Goal: Task Accomplishment & Management: Complete application form

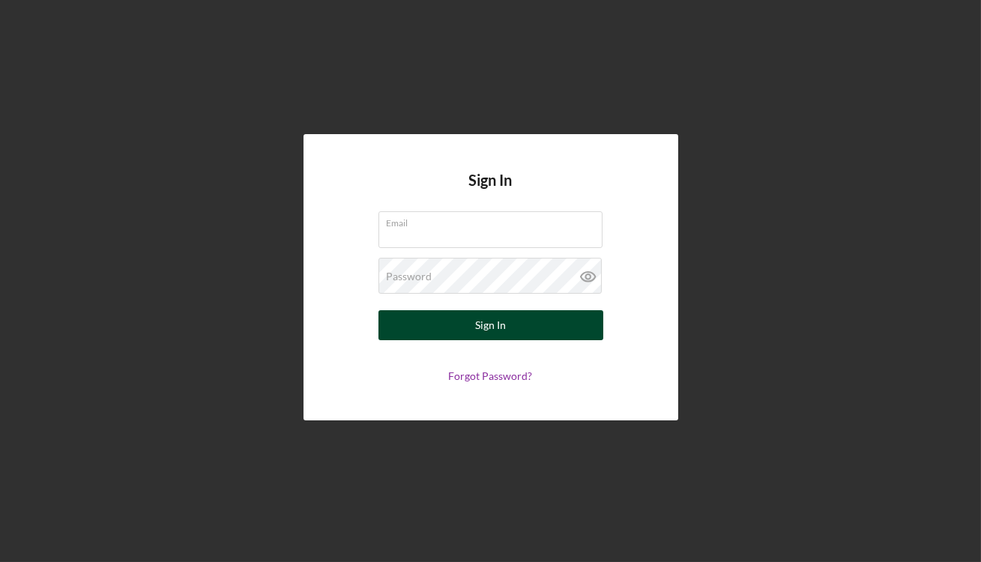
type input "[EMAIL_ADDRESS][DOMAIN_NAME]"
click at [412, 326] on button "Sign In" at bounding box center [491, 325] width 225 height 30
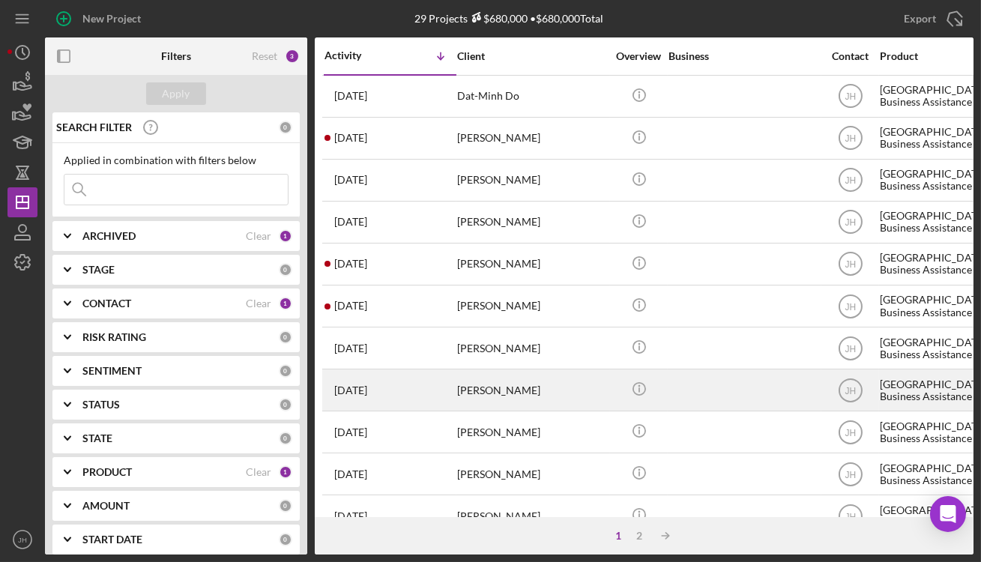
click at [562, 394] on div "[PERSON_NAME]" at bounding box center [532, 390] width 150 height 40
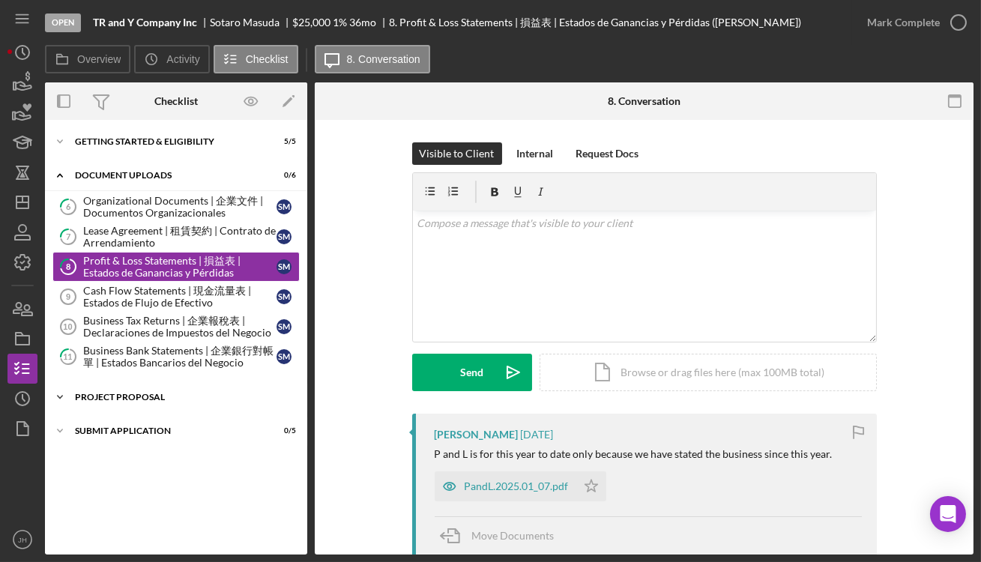
click at [139, 402] on div "Icon/Expander Project Proposal 0 / 2" at bounding box center [176, 397] width 262 height 30
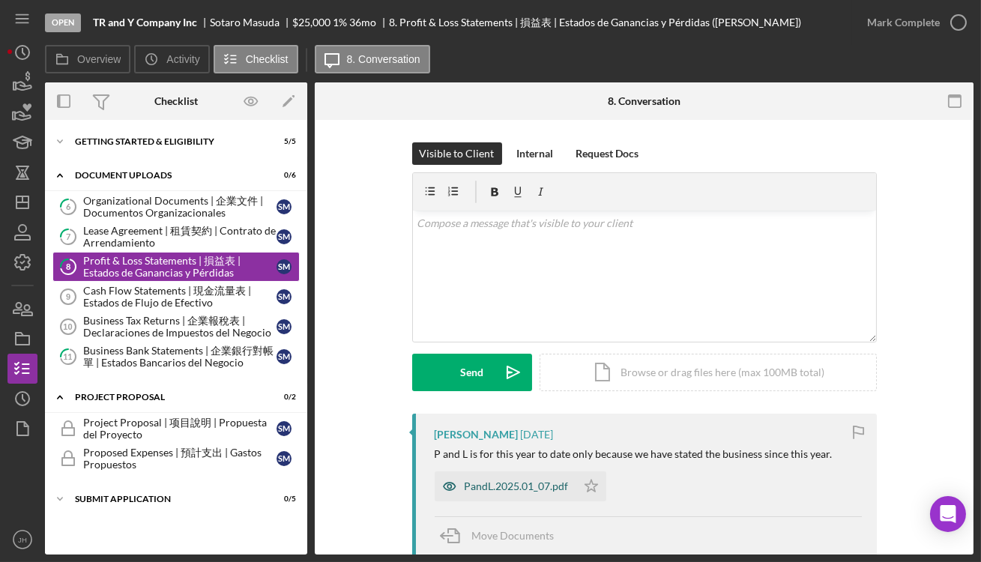
click at [516, 486] on div "PandL.2025.01_07.pdf" at bounding box center [517, 486] width 104 height 12
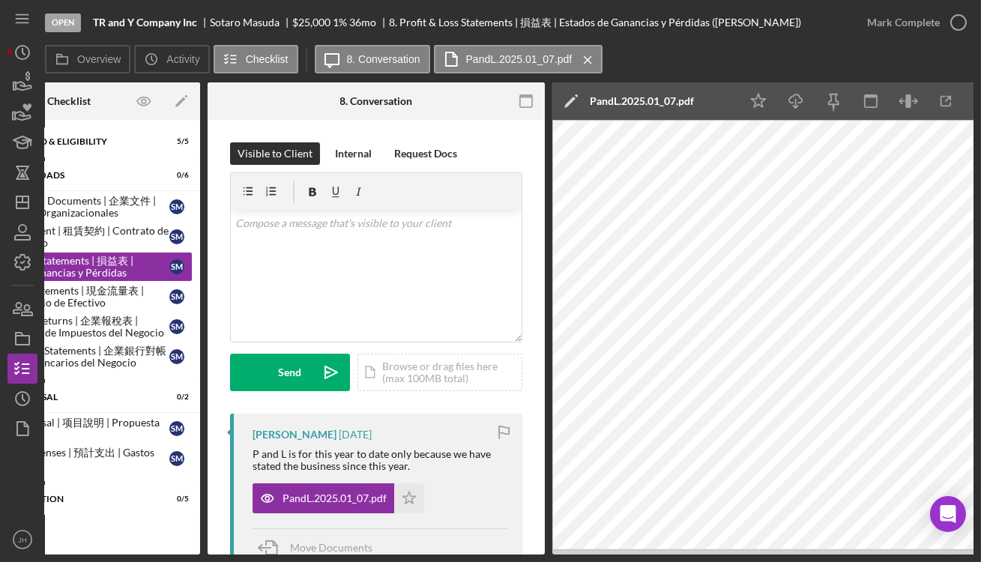
scroll to position [0, 108]
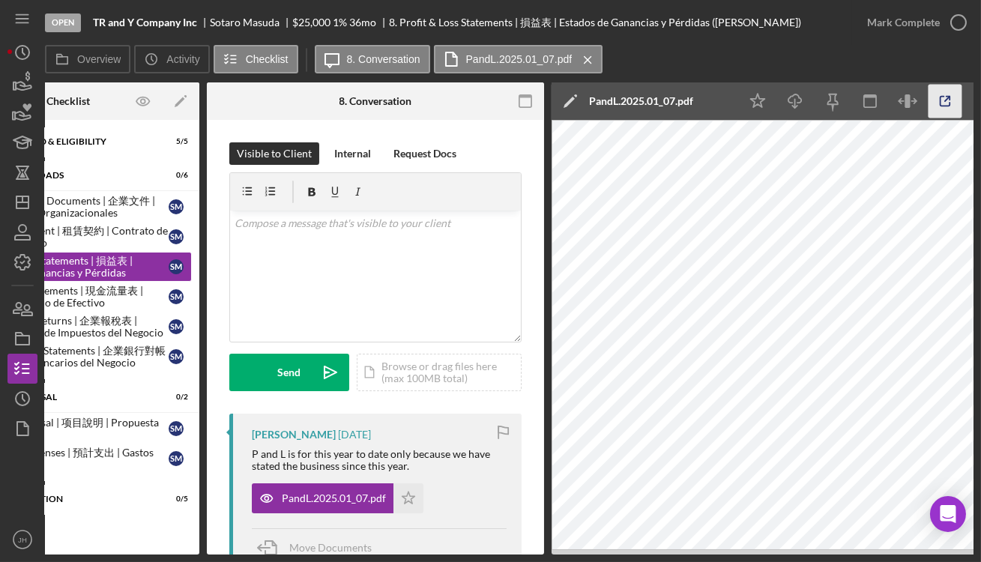
click at [944, 107] on icon "button" at bounding box center [946, 102] width 34 height 34
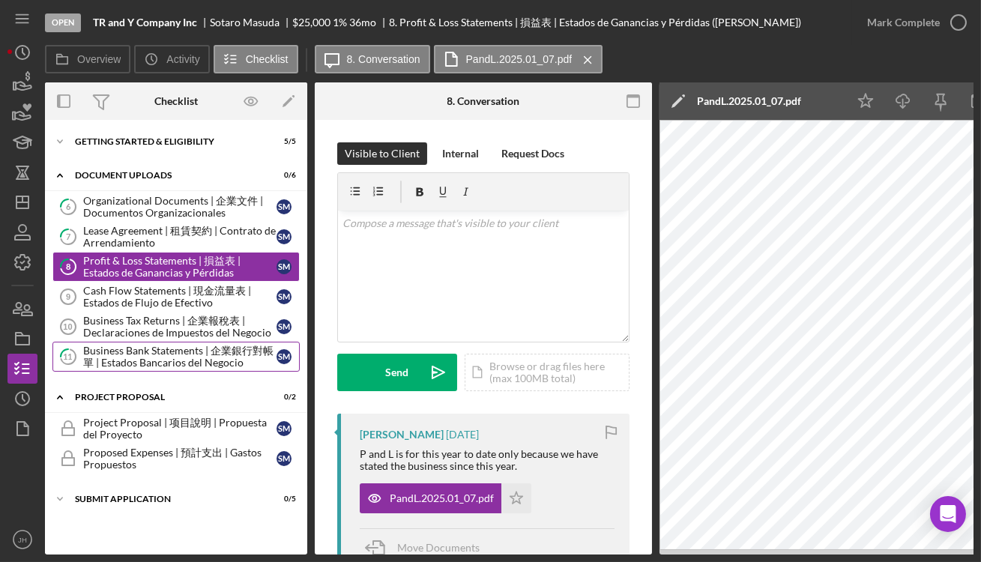
click at [169, 358] on div "Business Bank Statements | 企業銀行對帳單 | Estados Bancarios del Negocio" at bounding box center [179, 357] width 193 height 24
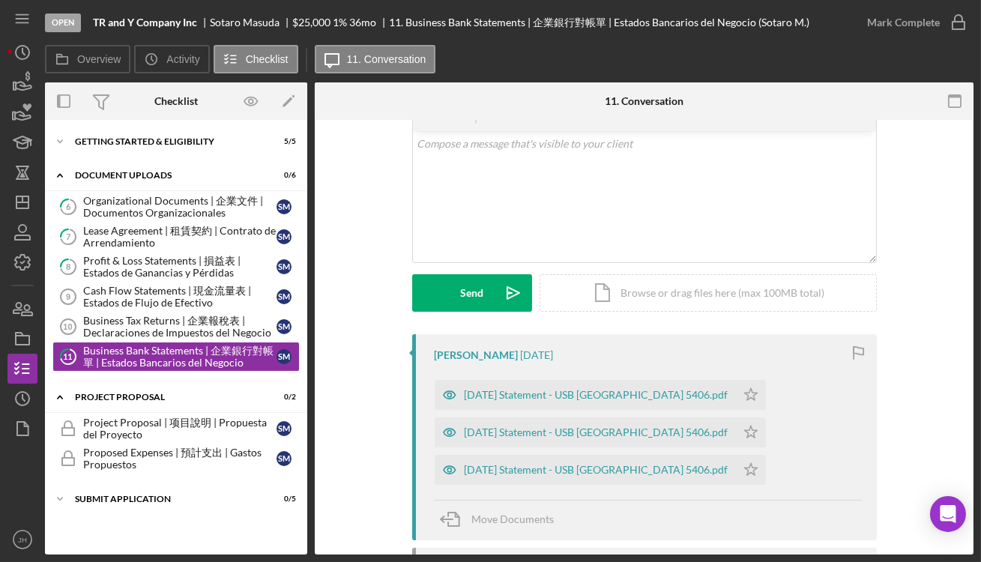
scroll to position [79, 0]
click at [159, 205] on div "Organizational Documents | 企業文件 | Documentos Organizacionales" at bounding box center [179, 207] width 193 height 24
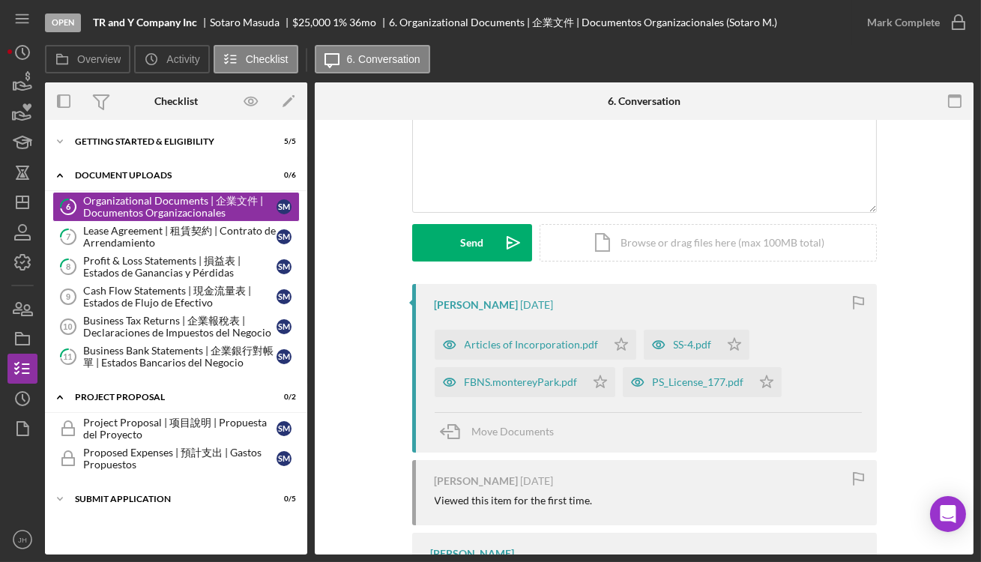
scroll to position [130, 0]
click at [688, 349] on div "SS-4.pdf" at bounding box center [693, 344] width 38 height 12
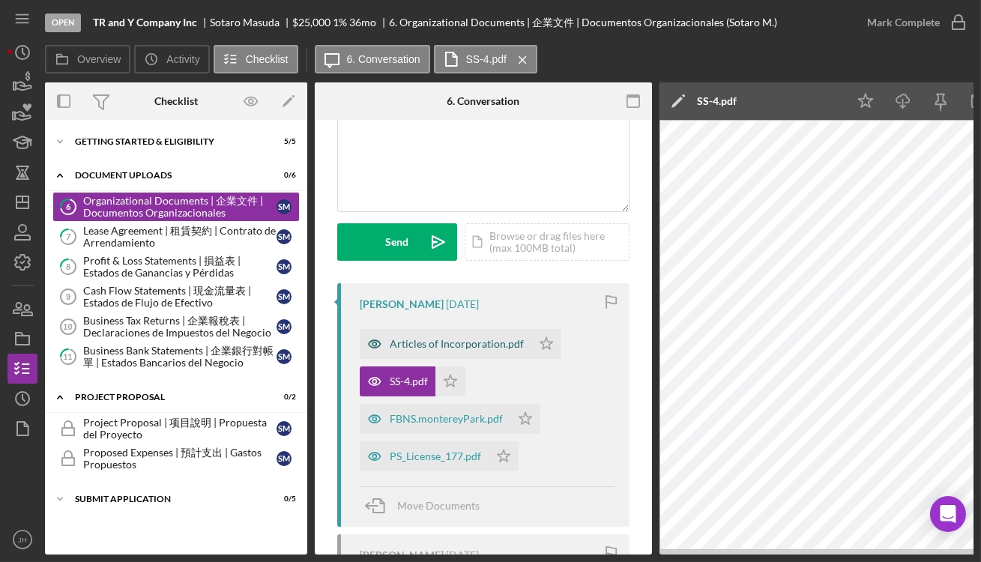
click at [476, 348] on div "Articles of Incorporation.pdf" at bounding box center [457, 344] width 134 height 12
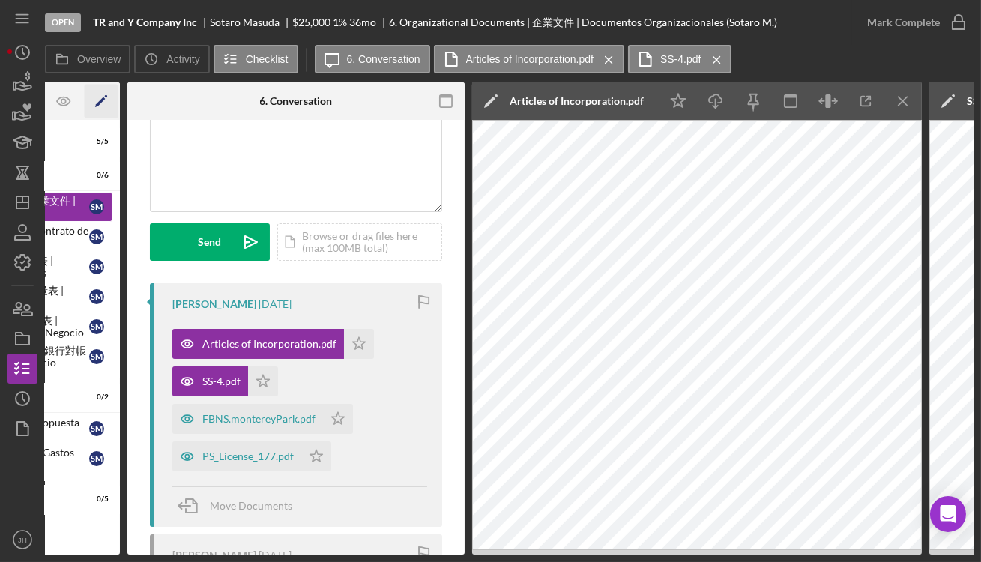
scroll to position [0, 0]
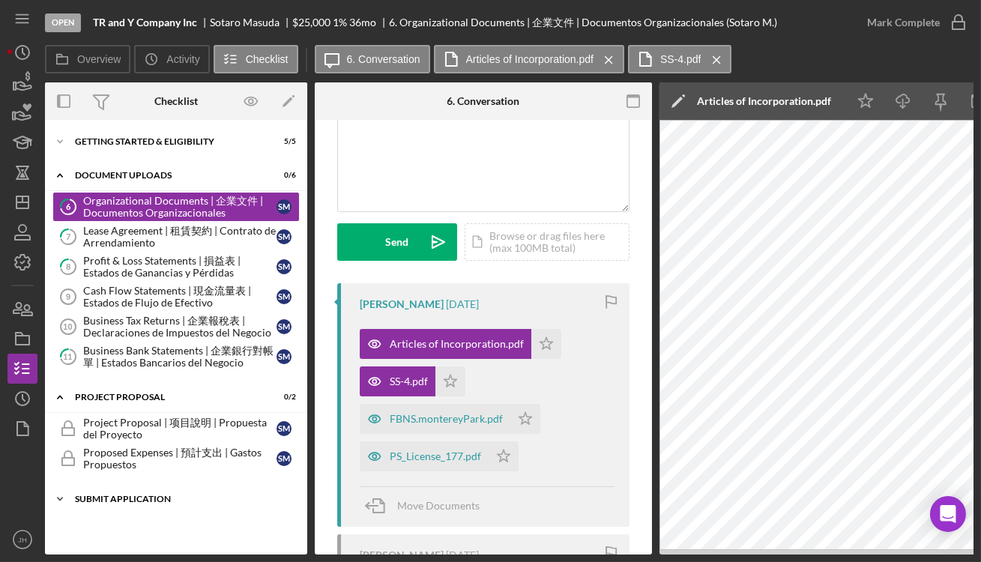
click at [146, 495] on div "Submit Application" at bounding box center [182, 499] width 214 height 9
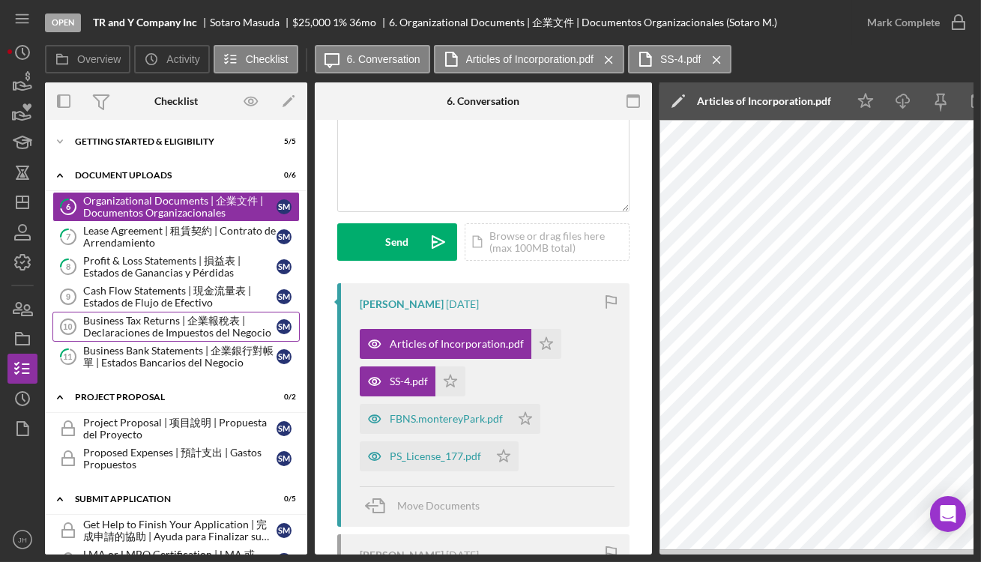
scroll to position [128, 0]
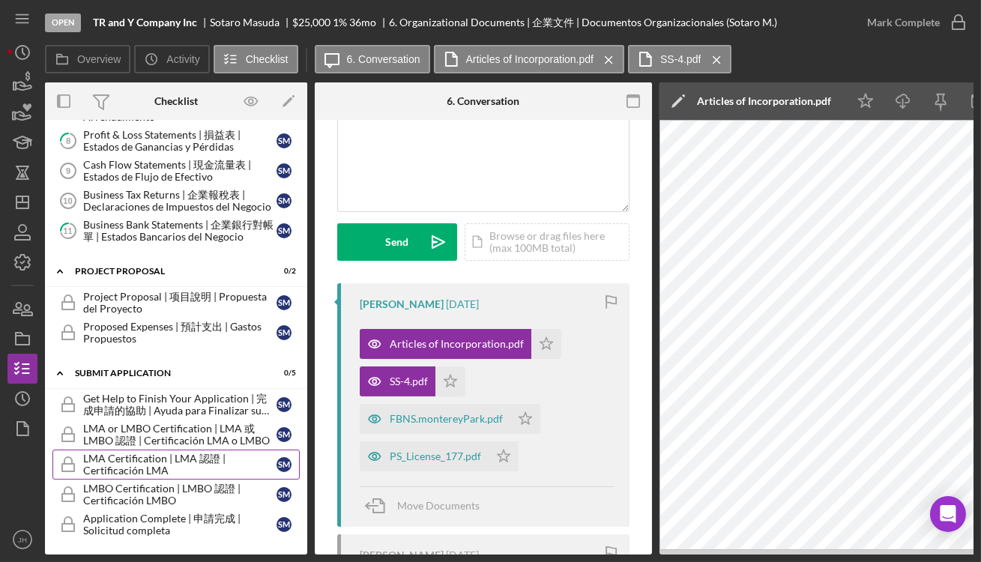
click at [124, 473] on link "LMA Certification | LMA 認證 | Certificación LMA LMA Certification | LMA 認證 | Cer…" at bounding box center [175, 465] width 247 height 30
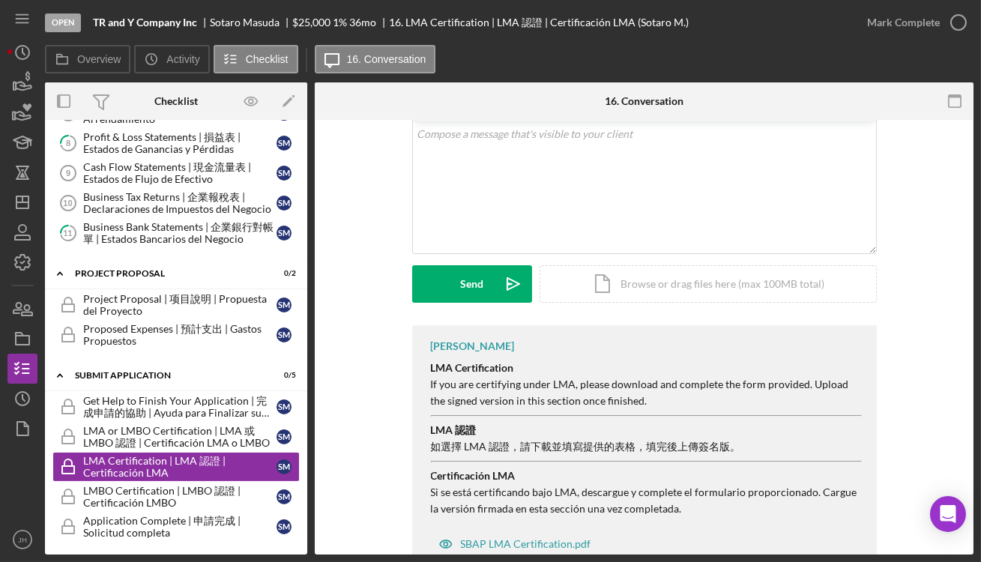
scroll to position [347, 0]
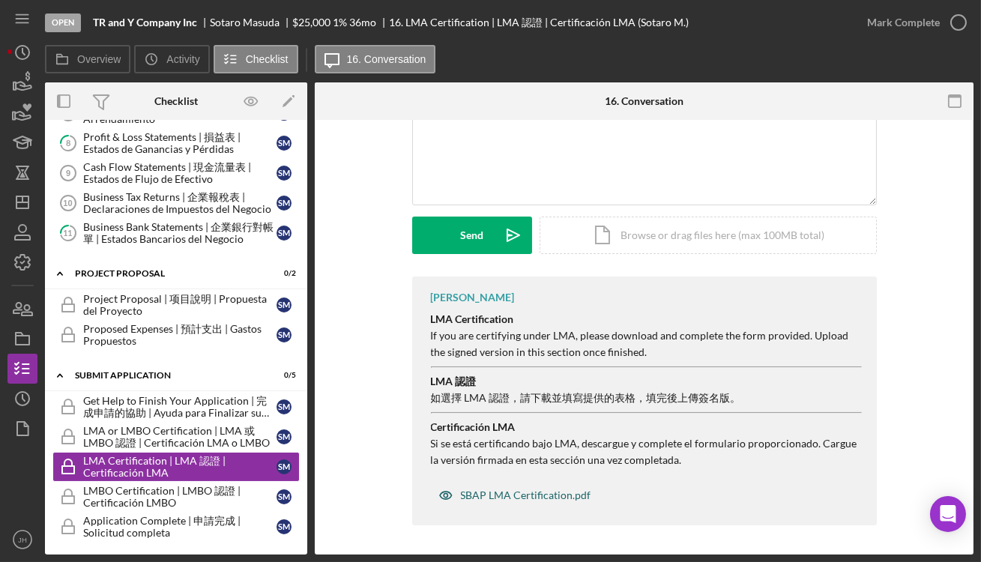
click at [472, 486] on div "SBAP LMA Certification.pdf" at bounding box center [515, 495] width 168 height 30
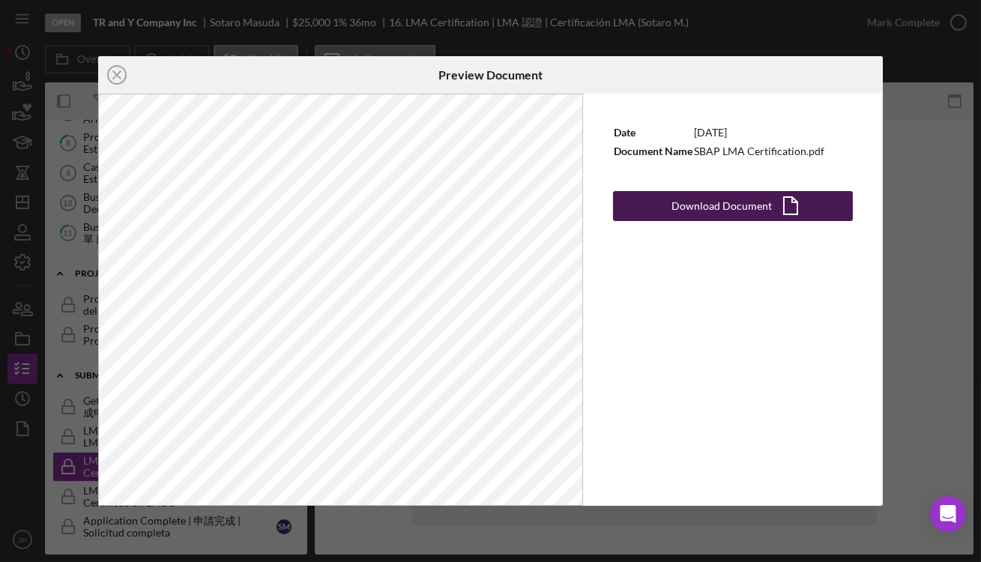
click at [638, 208] on button "Download Document Icon/Document" at bounding box center [733, 206] width 240 height 30
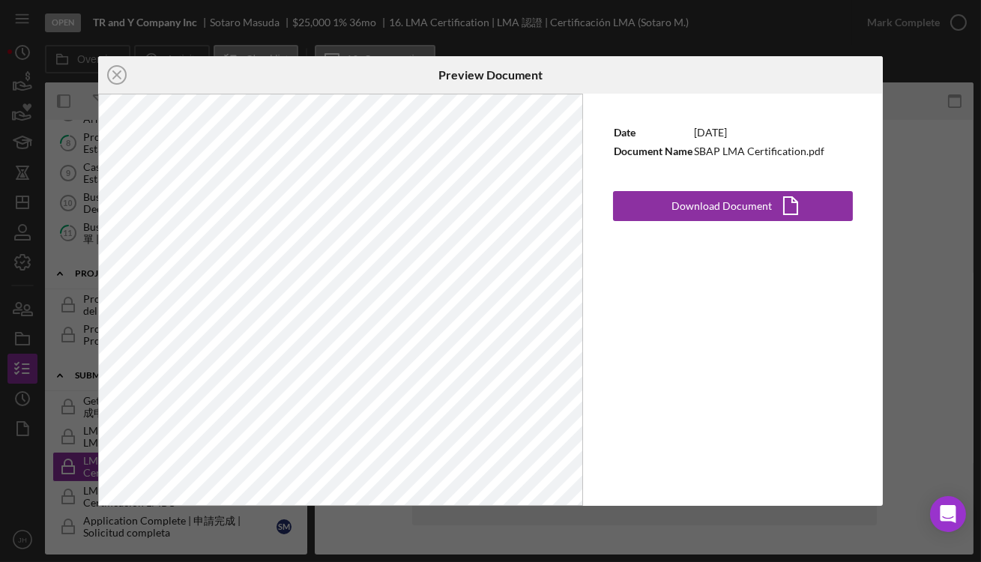
click at [980, 173] on div "Icon/Close Preview Document Date [DATE] Document Name SBAP LMA Certification.pd…" at bounding box center [490, 281] width 981 height 562
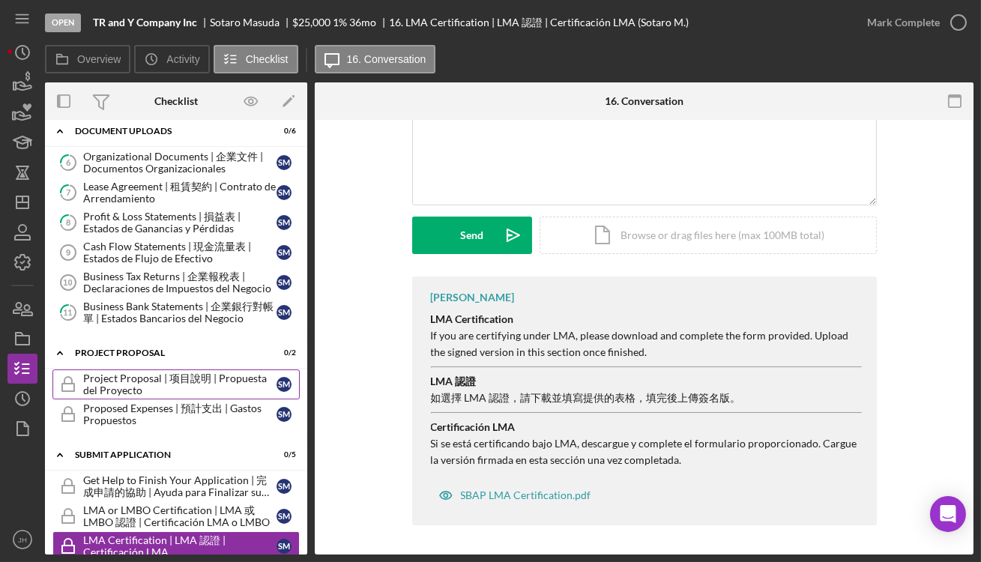
scroll to position [43, 0]
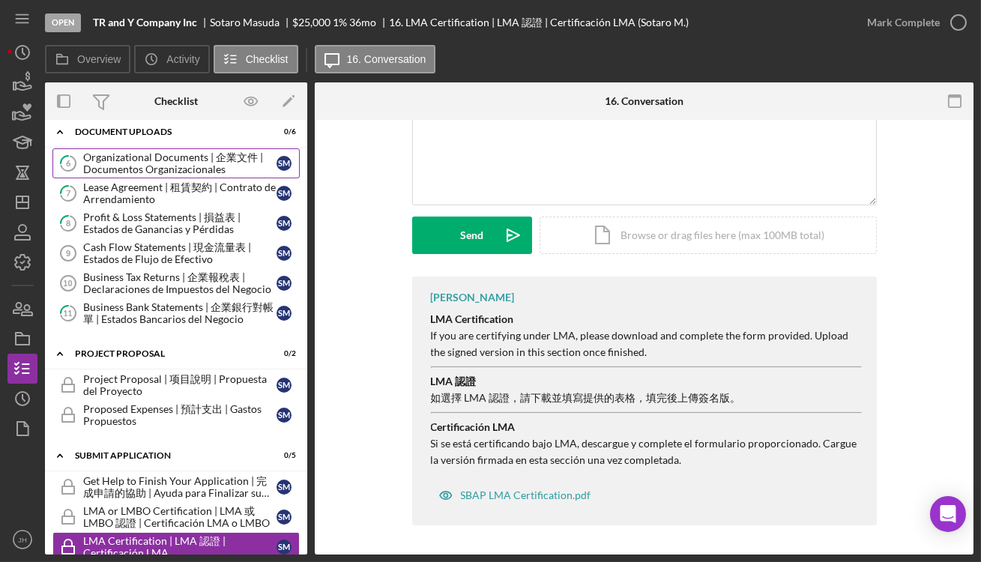
click at [172, 168] on div "Organizational Documents | 企業文件 | Documentos Organizacionales" at bounding box center [179, 163] width 193 height 24
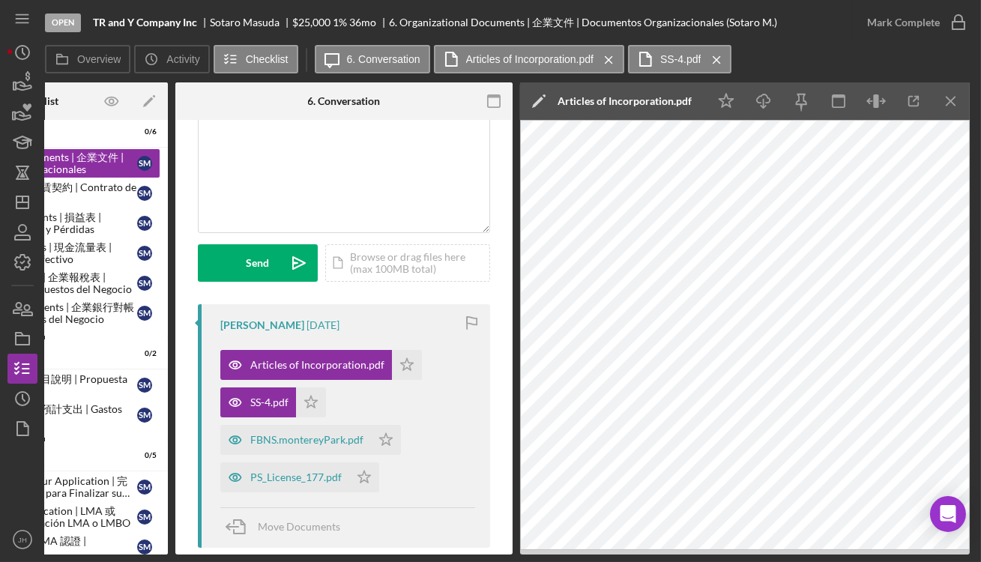
scroll to position [0, 148]
